Goal: Book appointment/travel/reservation

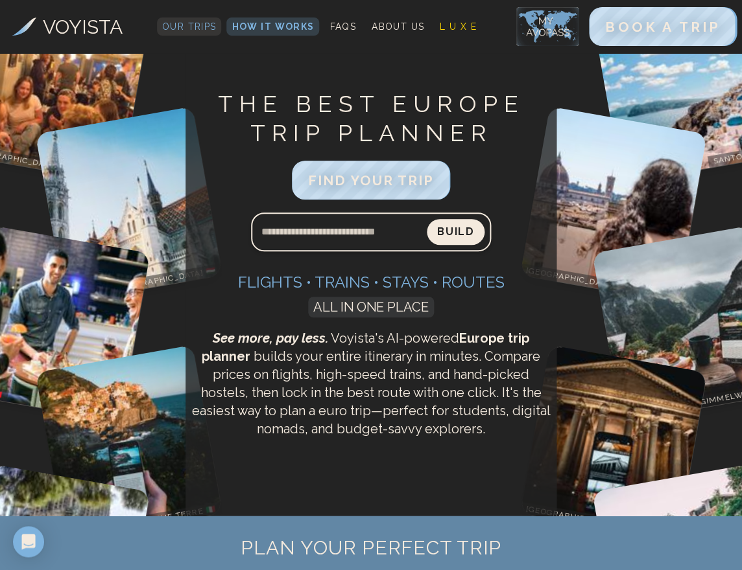
click at [193, 25] on span "Our Trips" at bounding box center [189, 26] width 54 height 10
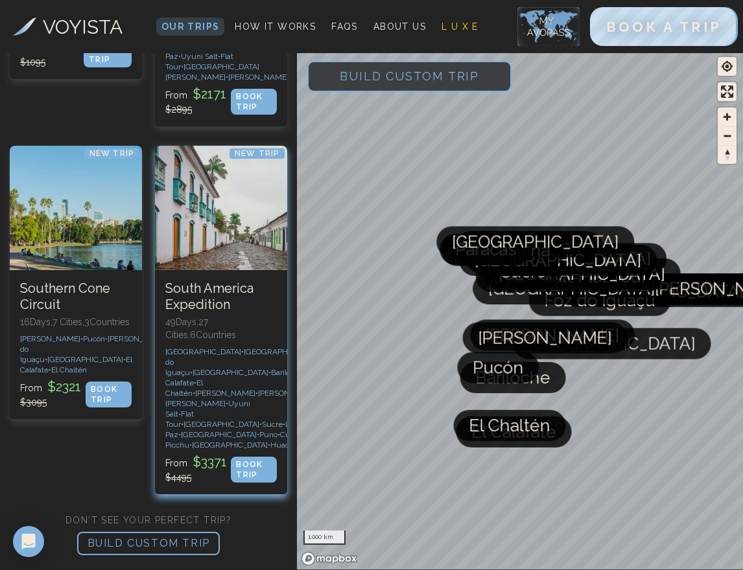
scroll to position [4974, 0]
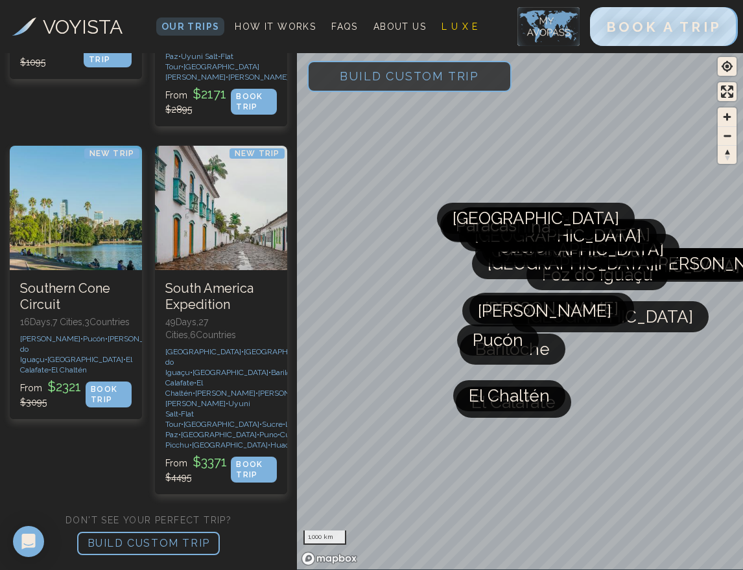
click at [181, 539] on p "BUILD CUSTOM TRIP" at bounding box center [148, 543] width 143 height 23
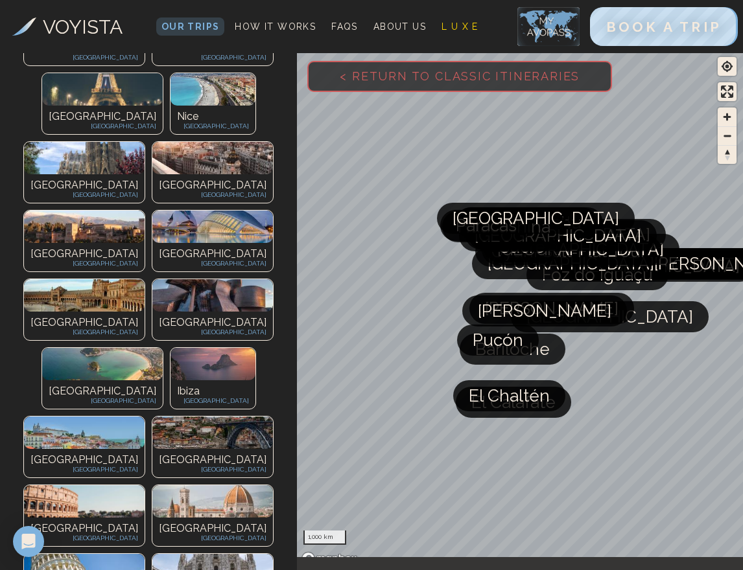
scroll to position [261, 0]
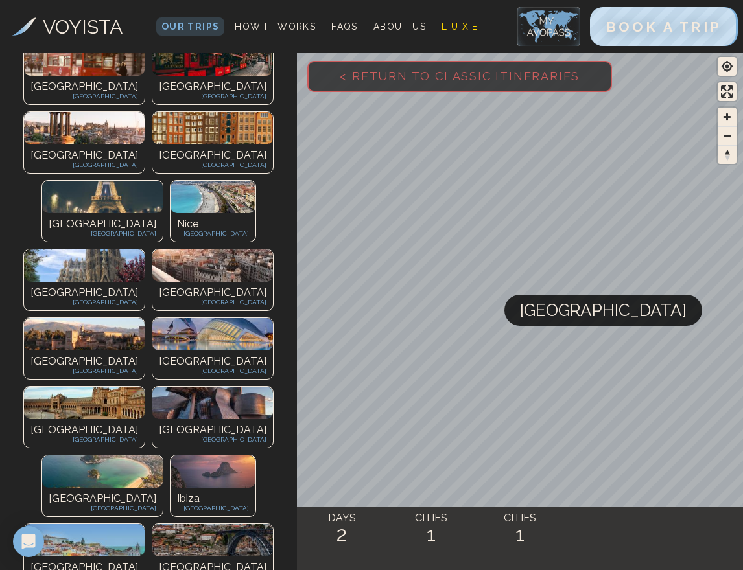
scroll to position [294, 0]
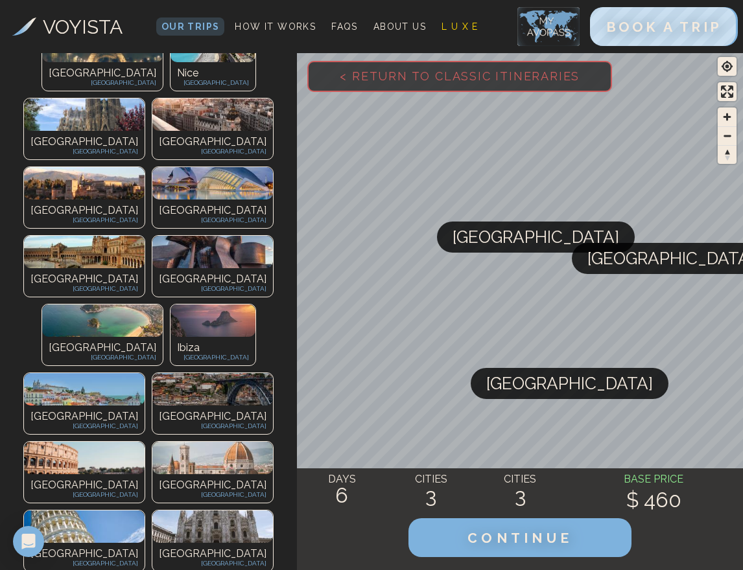
scroll to position [528, 0]
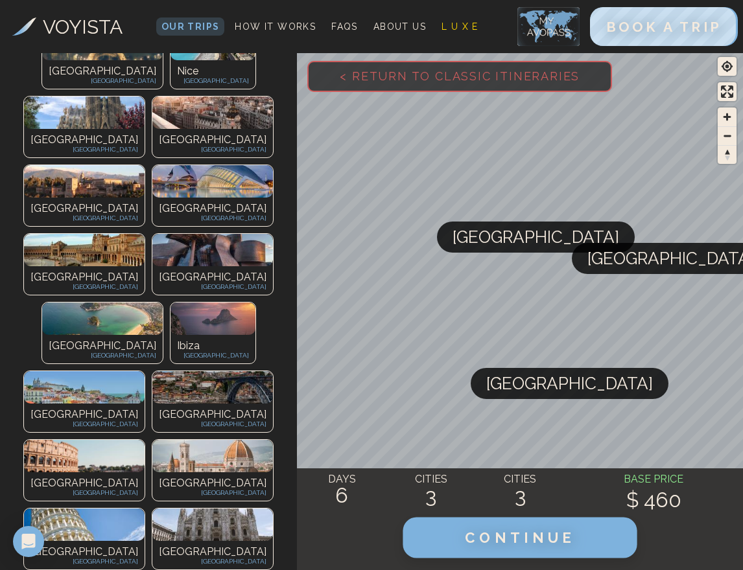
click at [512, 544] on span "CONTINUE" at bounding box center [520, 538] width 111 height 17
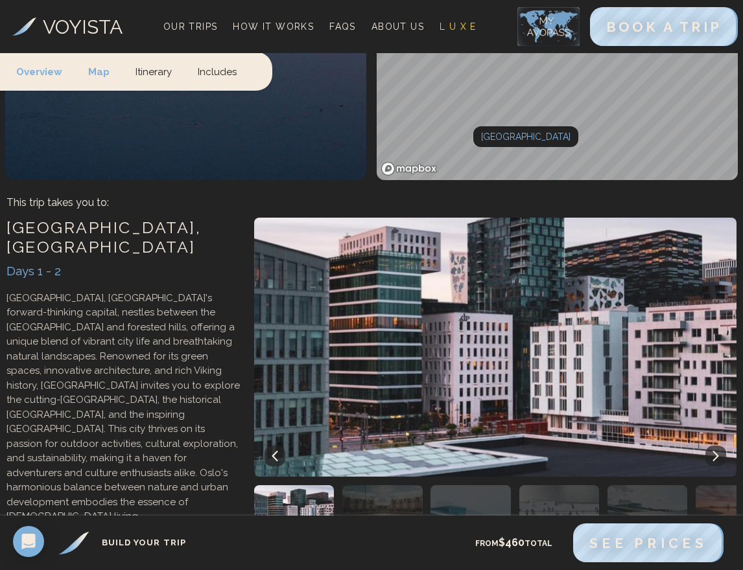
scroll to position [594, 0]
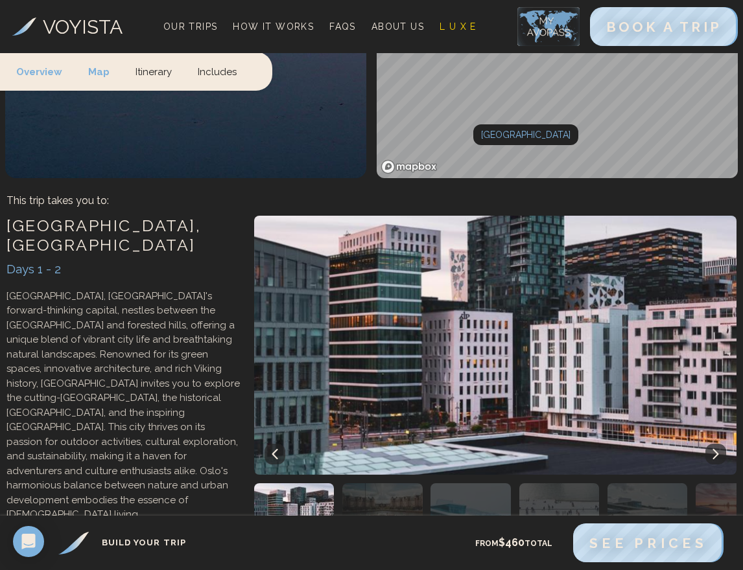
click at [76, 533] on p "See the Oslo itinerary..." at bounding box center [123, 541] width 235 height 16
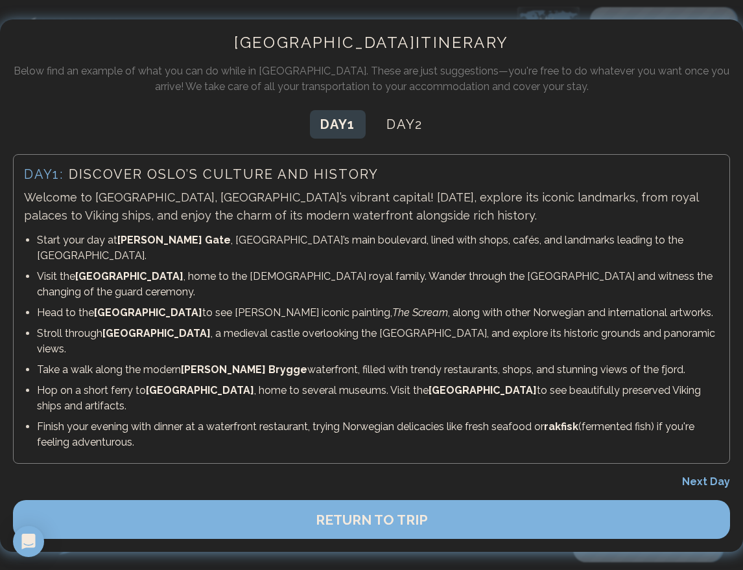
click at [703, 476] on span "Next Day" at bounding box center [706, 482] width 48 height 12
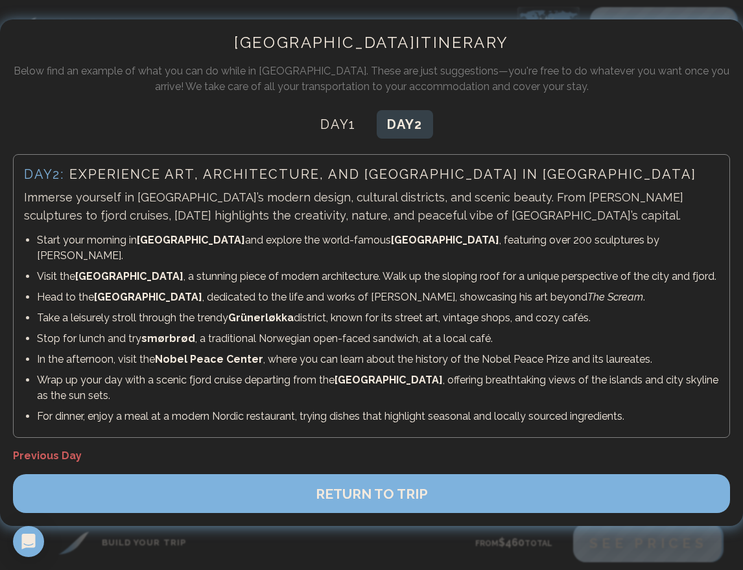
scroll to position [611, 0]
click at [362, 486] on span "RETURN TO TRIP" at bounding box center [372, 494] width 112 height 16
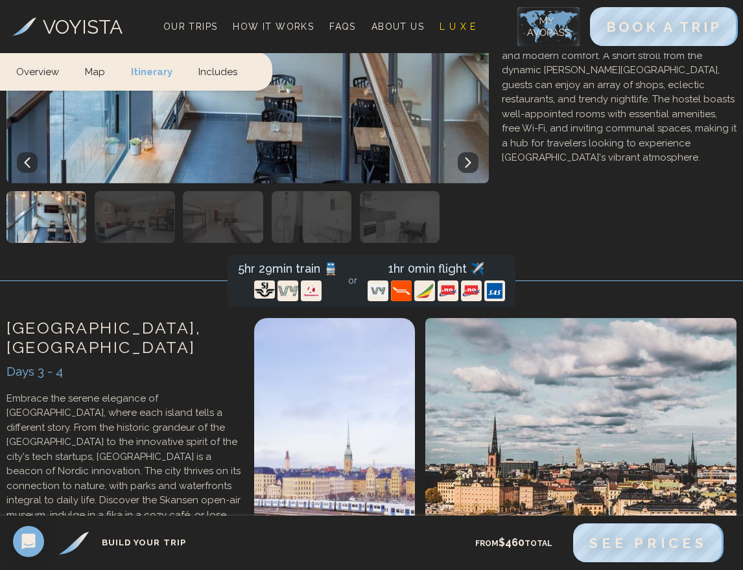
scroll to position [1281, 0]
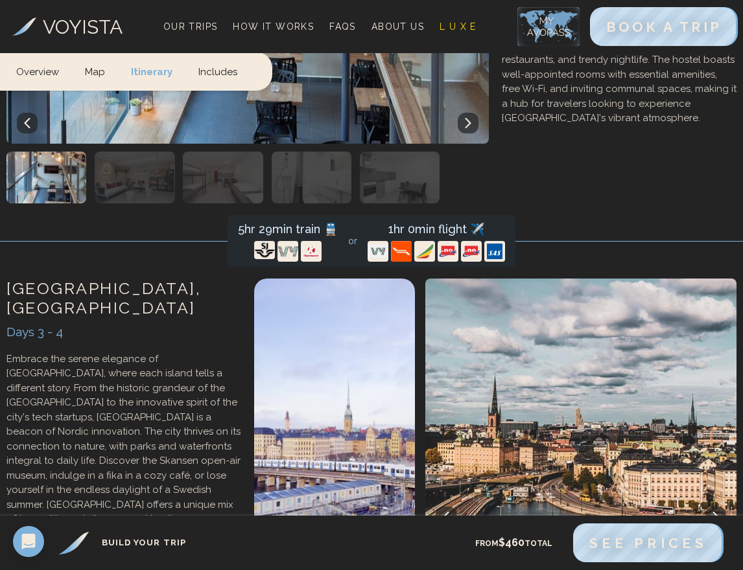
click at [102, 552] on p "See the Stockholm itinerary..." at bounding box center [123, 560] width 235 height 16
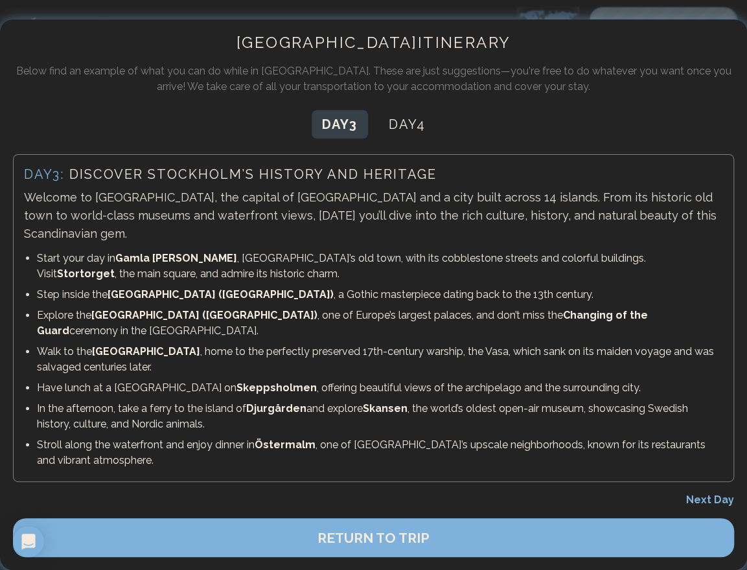
click at [701, 494] on span "Next Day" at bounding box center [710, 500] width 48 height 12
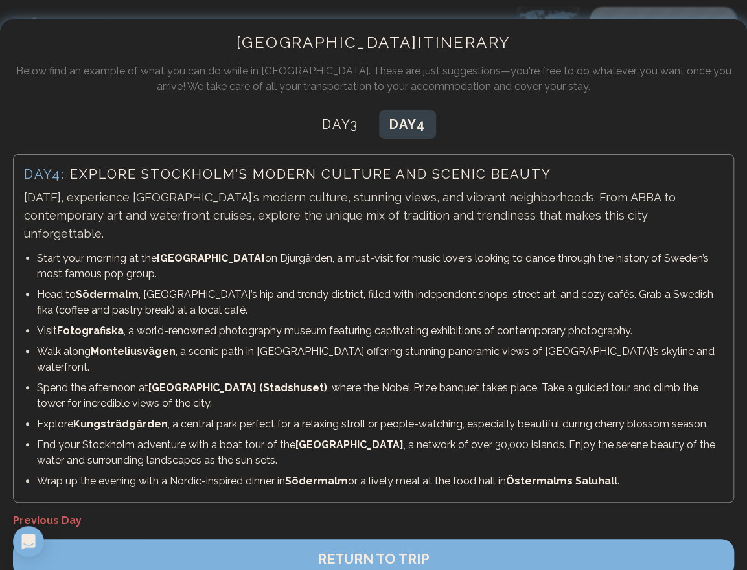
click at [390, 551] on span "RETURN TO TRIP" at bounding box center [374, 559] width 112 height 16
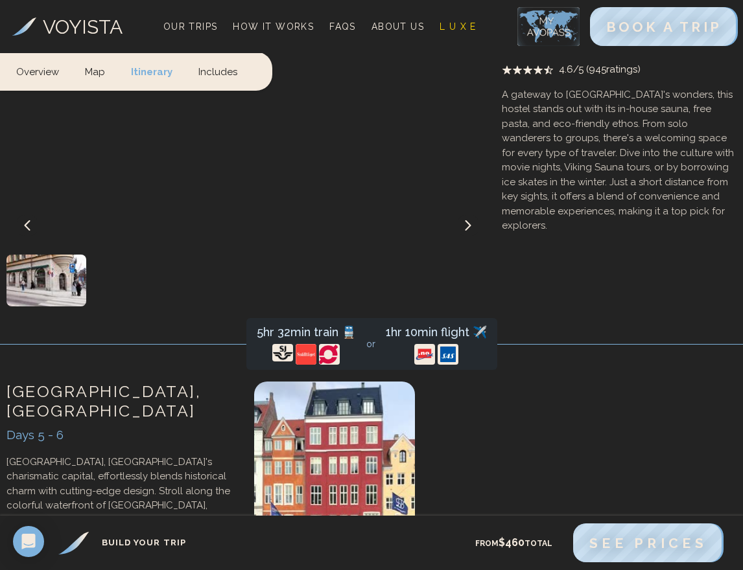
scroll to position [2273, 0]
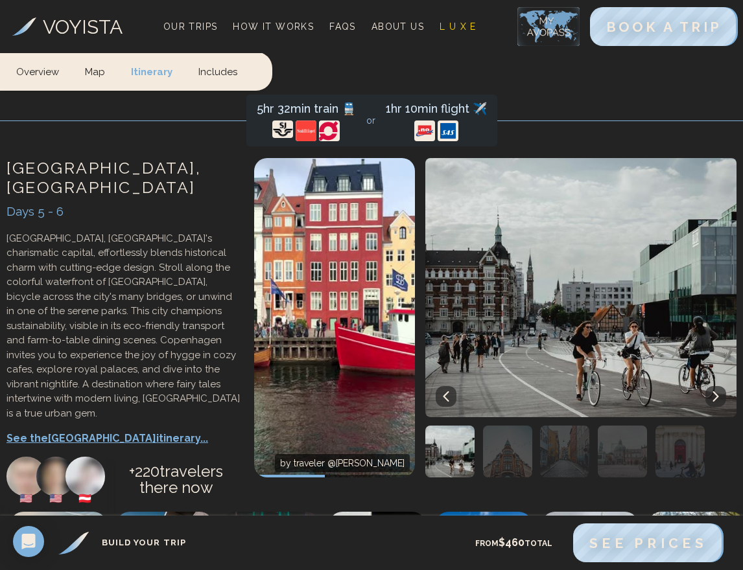
click at [97, 431] on p "See the Copenhagen itinerary..." at bounding box center [123, 439] width 235 height 16
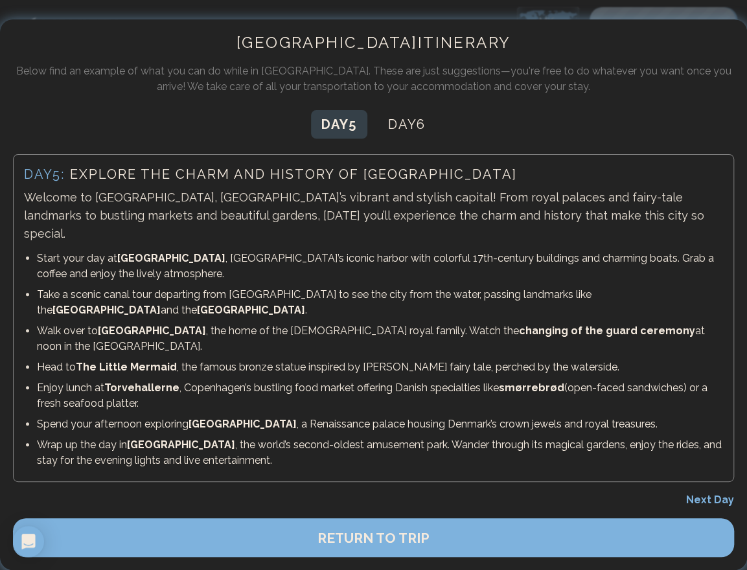
click at [716, 494] on span "Next Day" at bounding box center [710, 500] width 48 height 12
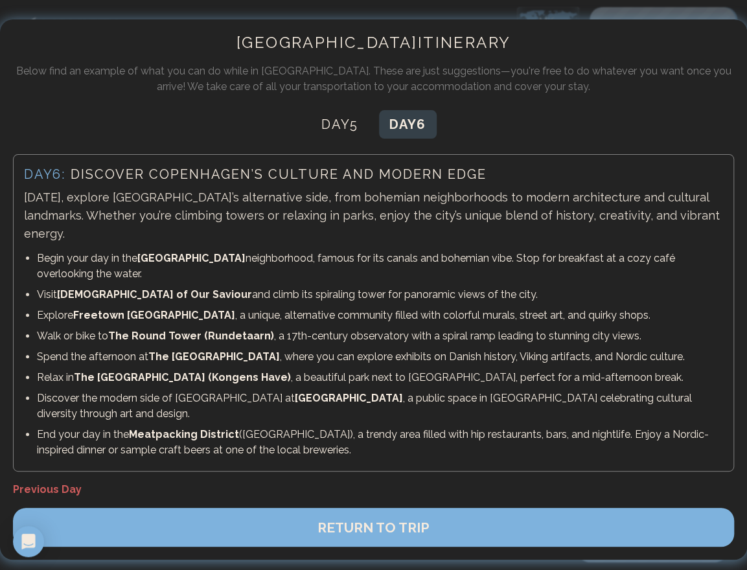
click at [379, 520] on span "RETURN TO TRIP" at bounding box center [374, 528] width 112 height 16
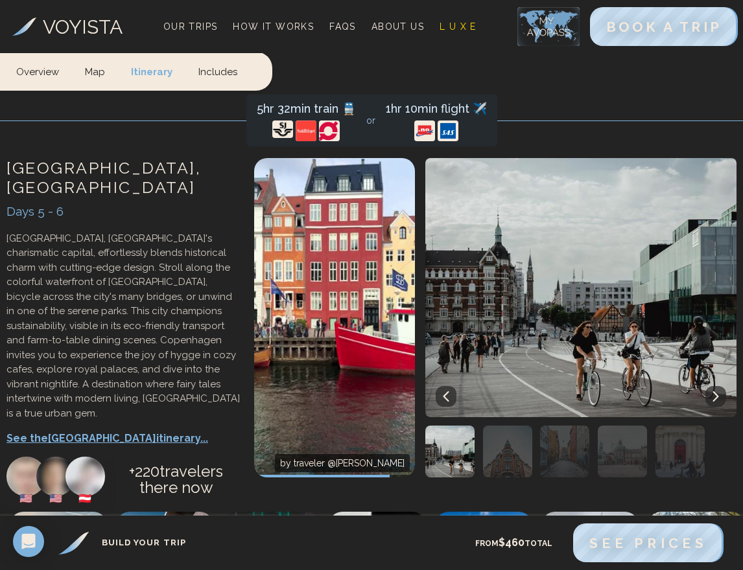
click at [210, 71] on link "Includes" at bounding box center [217, 71] width 65 height 38
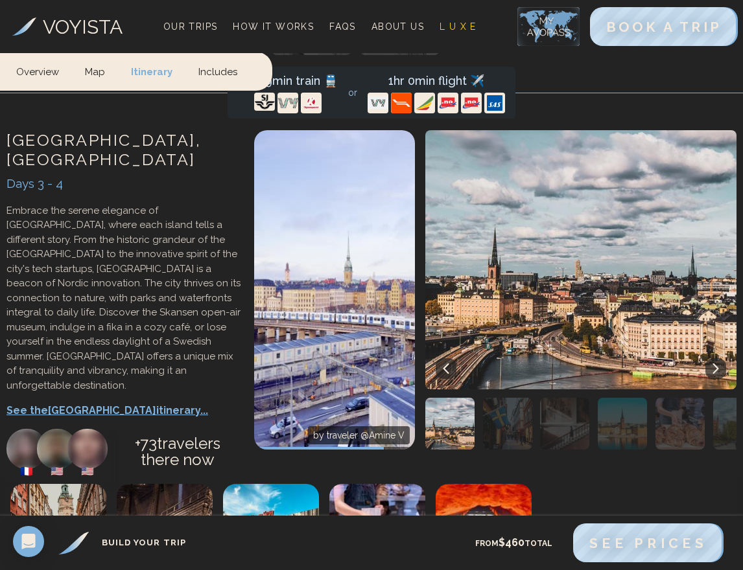
scroll to position [602, 0]
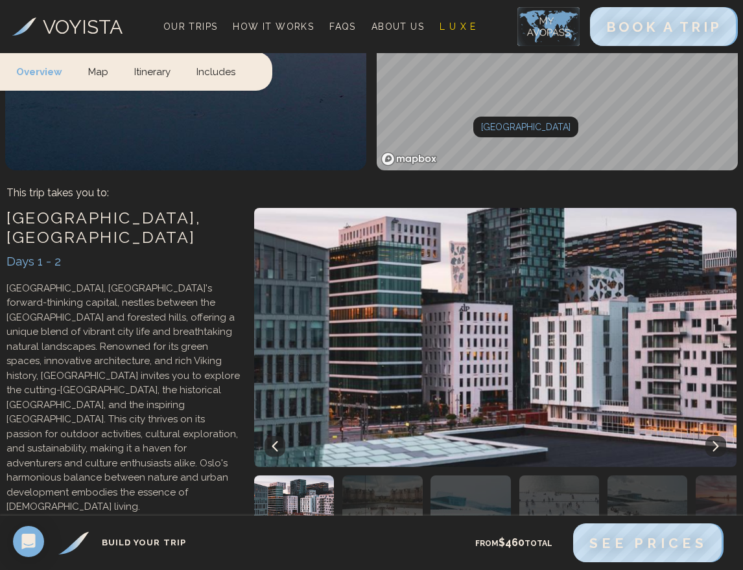
click at [37, 72] on link "Overview" at bounding box center [45, 71] width 59 height 38
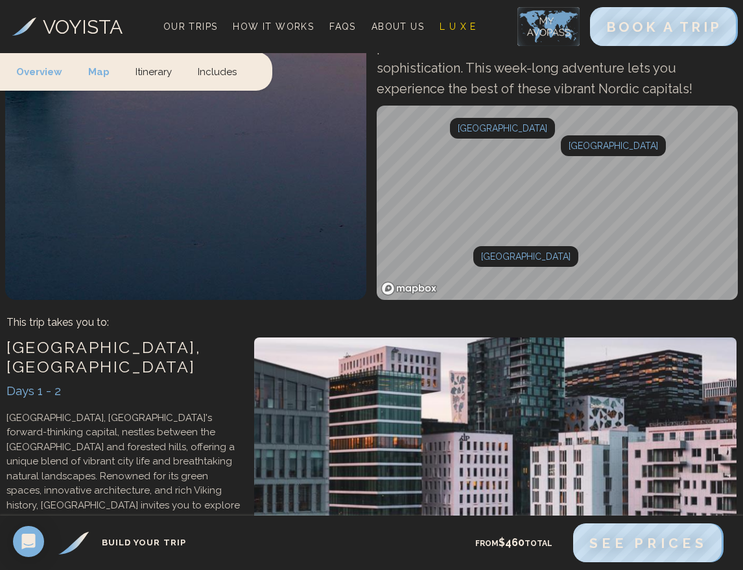
scroll to position [349, 0]
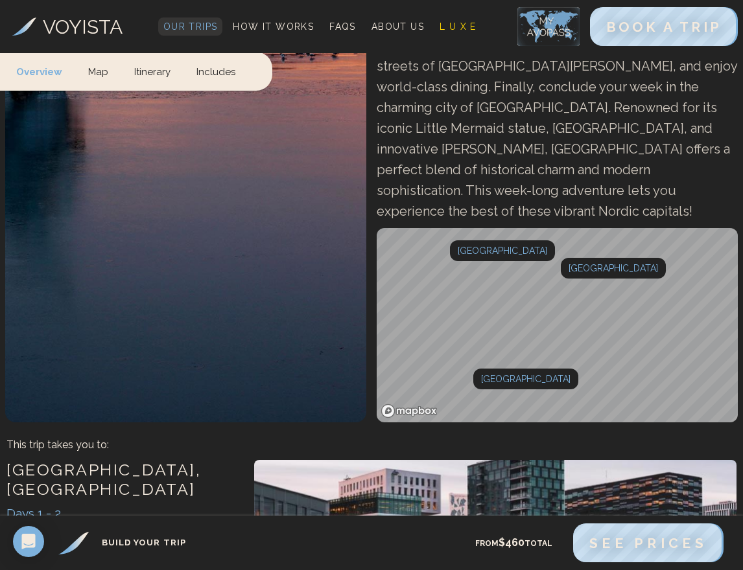
click at [184, 26] on span "Our Trips" at bounding box center [190, 26] width 54 height 10
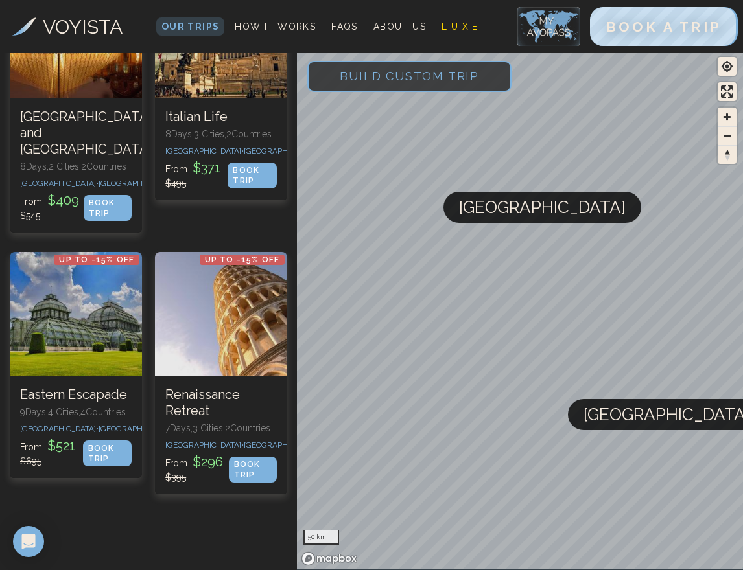
scroll to position [1933, 0]
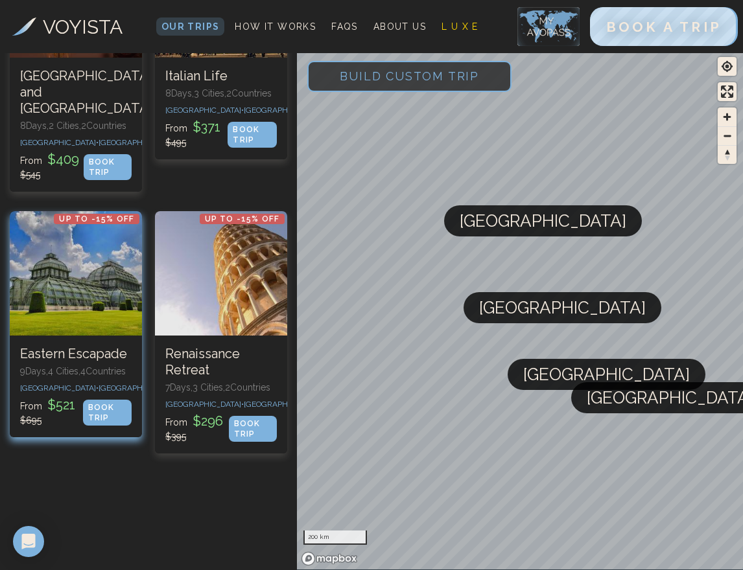
click at [71, 378] on p "9 Days, 4 Cities, 4 Countr ies" at bounding box center [75, 371] width 111 height 13
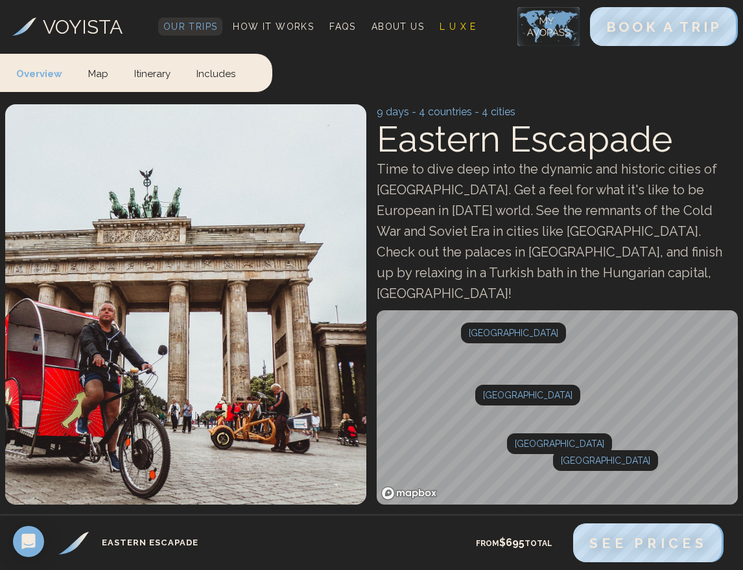
click at [190, 26] on span "Our Trips" at bounding box center [190, 26] width 54 height 10
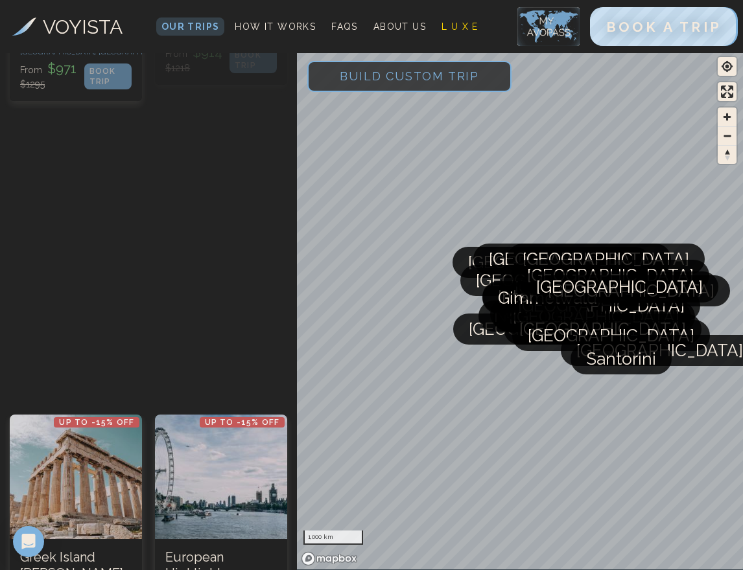
scroll to position [644, 0]
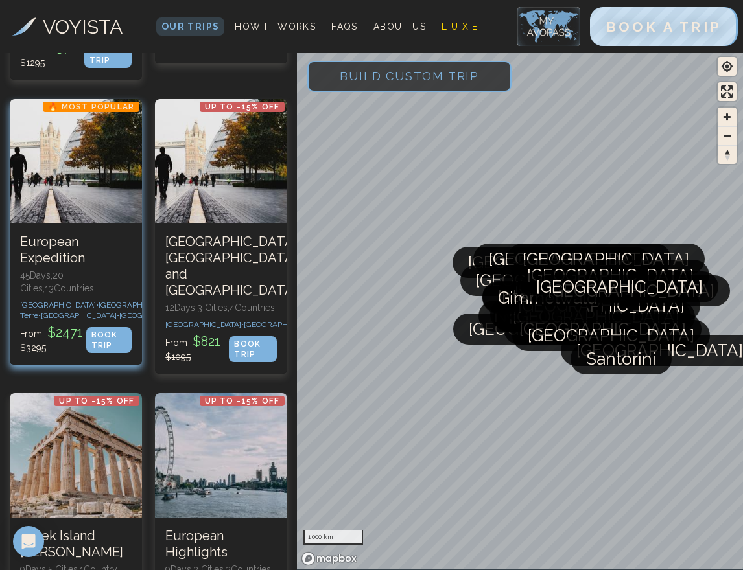
click at [598, 320] on span "[GEOGRAPHIC_DATA] •" at bounding box center [637, 315] width 78 height 9
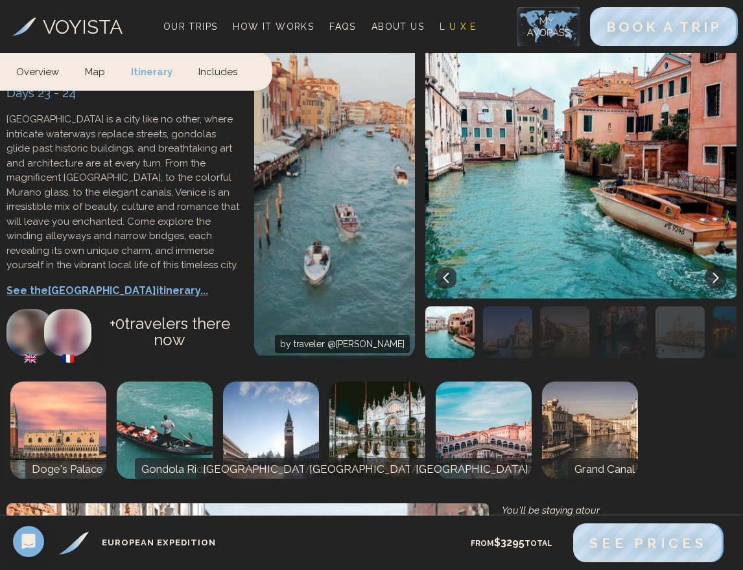
scroll to position [8789, 0]
